Goal: Task Accomplishment & Management: Manage account settings

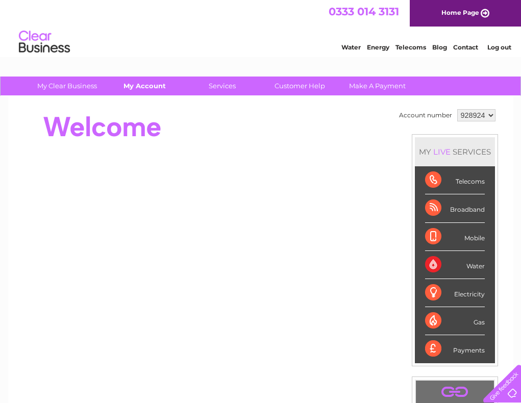
drag, startPoint x: 0, startPoint y: 0, endPoint x: 148, endPoint y: 86, distance: 171.4
click at [148, 86] on link "My Account" at bounding box center [145, 86] width 84 height 19
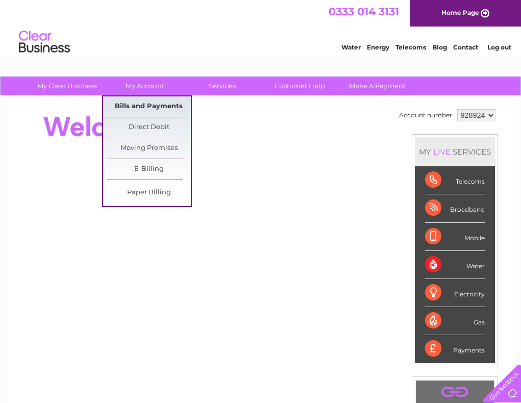
click at [152, 106] on link "Bills and Payments" at bounding box center [149, 107] width 84 height 20
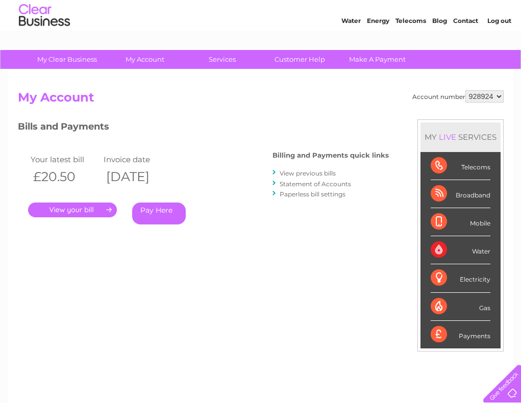
scroll to position [9, 0]
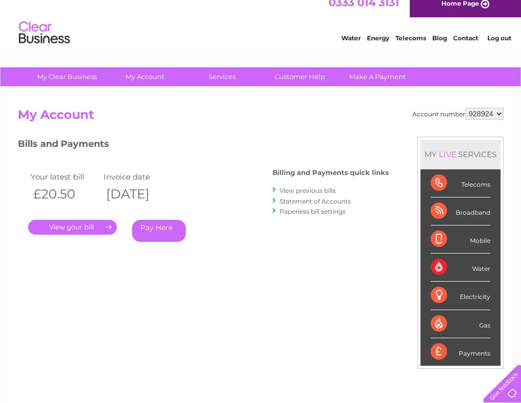
click at [68, 222] on link "." at bounding box center [72, 227] width 89 height 15
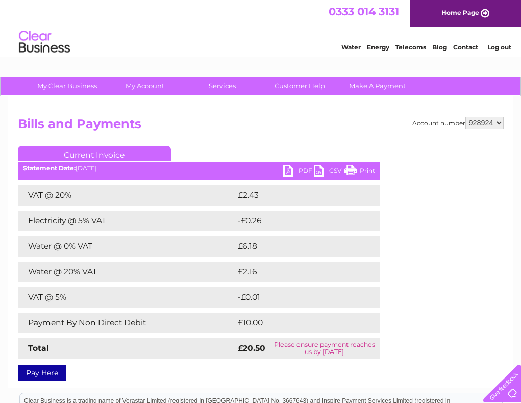
click at [292, 169] on link "PDF" at bounding box center [298, 172] width 31 height 15
